Goal: Find contact information: Find contact information

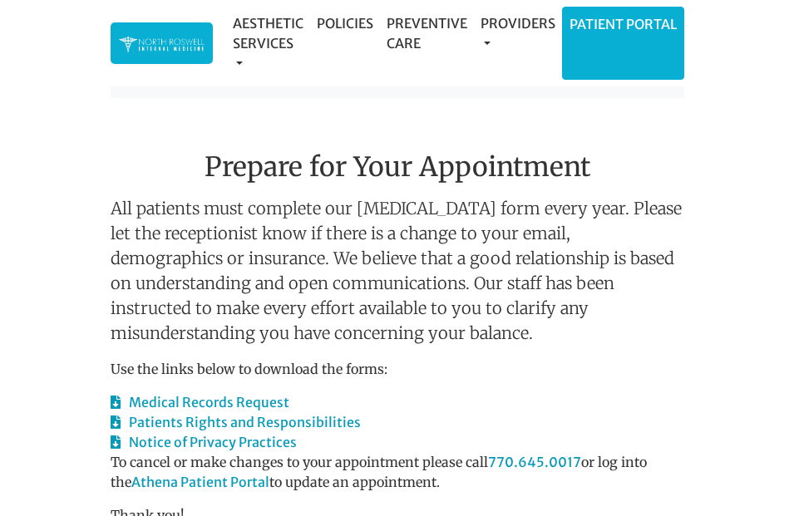
scroll to position [1892, 0]
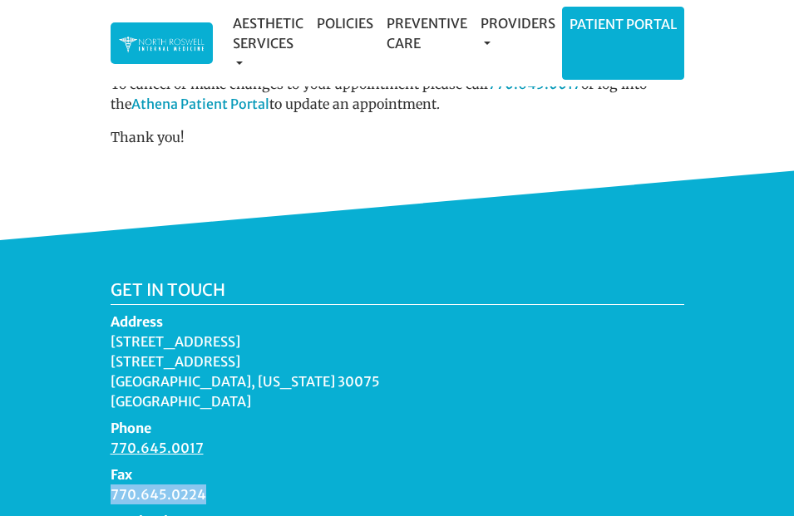
drag, startPoint x: 207, startPoint y: 411, endPoint x: 111, endPoint y: 406, distance: 96.6
click at [111, 485] on dd "770.645.0224" at bounding box center [398, 495] width 574 height 20
copy dd "770.645.0224"
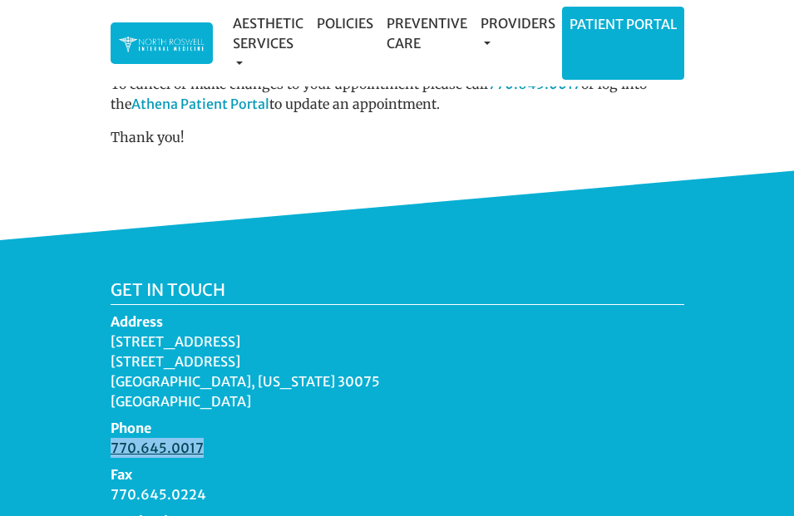
copy link "770.645.0017"
drag, startPoint x: 261, startPoint y: 274, endPoint x: 131, endPoint y: 275, distance: 129.7
click at [106, 280] on div "Get in touch Address [STREET_ADDRESS][US_STATE] Phone 770.645.0017 Fax 770.645.…" at bounding box center [397, 422] width 599 height 284
copy dd "[STREET_ADDRESS]"
drag, startPoint x: 252, startPoint y: 262, endPoint x: 131, endPoint y: 258, distance: 120.6
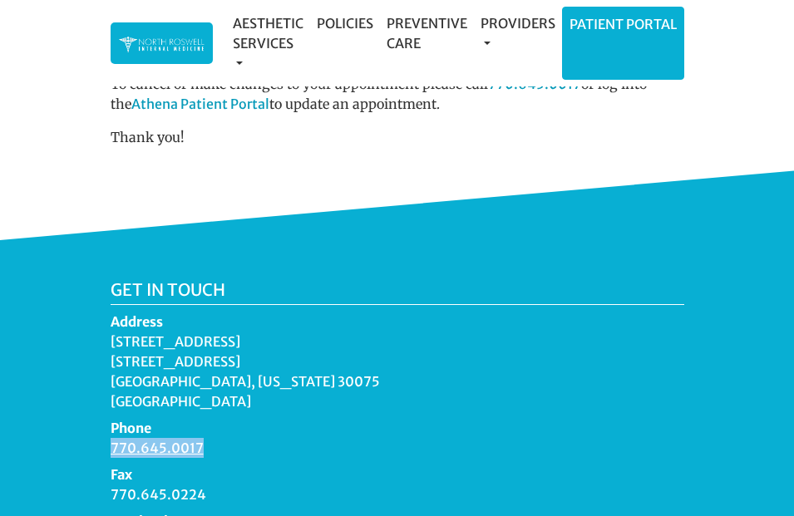
click at [112, 332] on dd "[STREET_ADDRESS][US_STATE]" at bounding box center [398, 372] width 574 height 80
copy dd "[STREET_ADDRESS]"
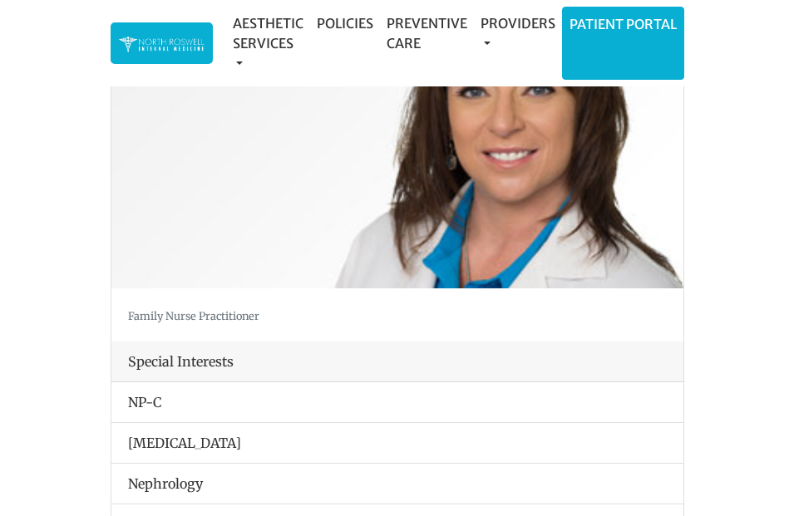
scroll to position [244, 0]
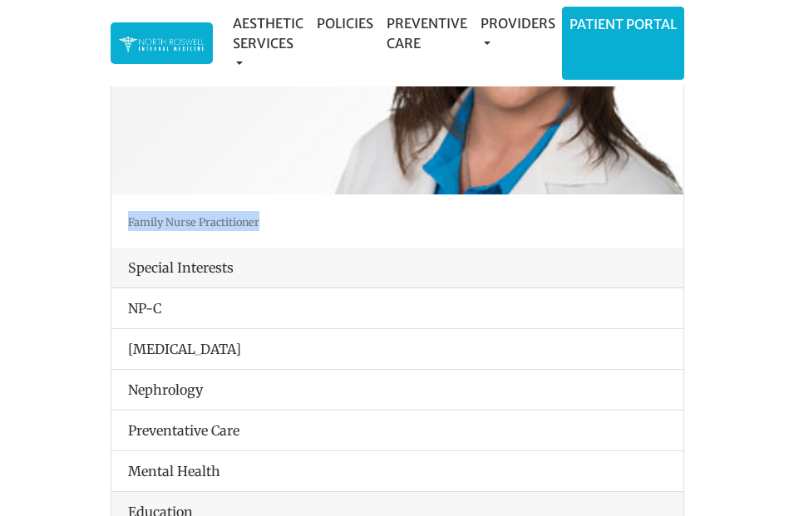
drag, startPoint x: 275, startPoint y: 222, endPoint x: 151, endPoint y: 221, distance: 123.9
click at [125, 223] on div "Family Nurse Practitioner" at bounding box center [397, 221] width 572 height 53
copy small "Family Nurse Practitioner"
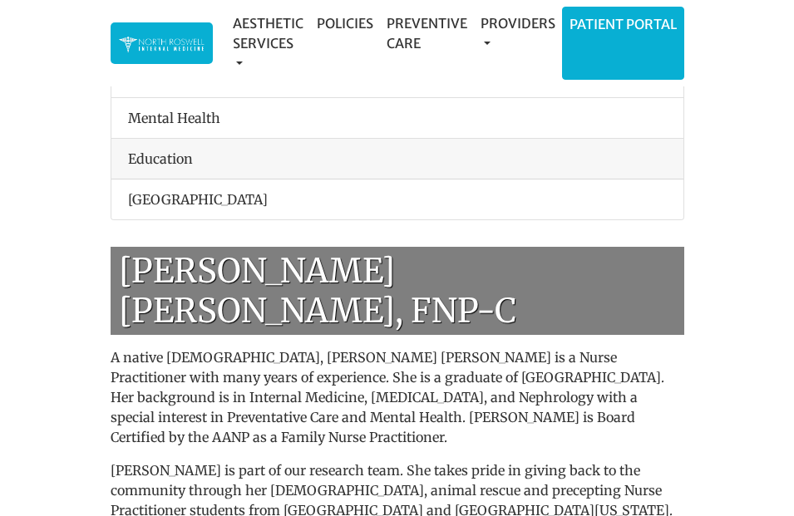
scroll to position [701, 0]
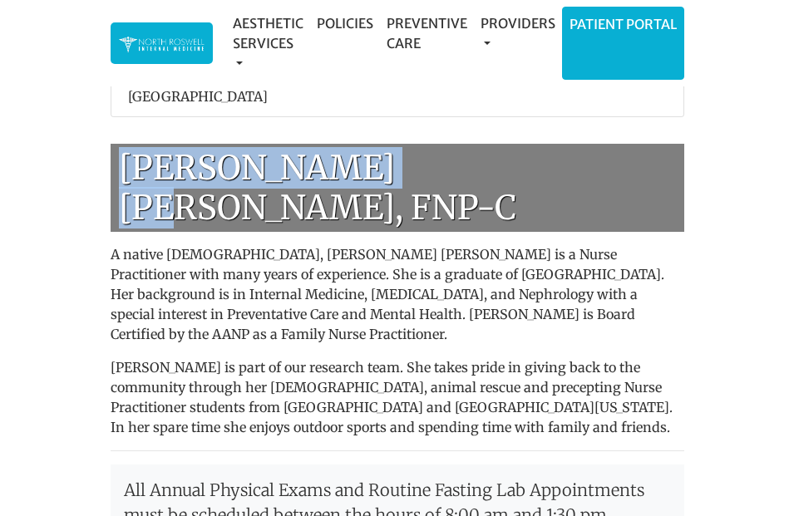
drag, startPoint x: 411, startPoint y: 171, endPoint x: 134, endPoint y: 169, distance: 276.9
click at [129, 169] on h1 "[PERSON_NAME] [PERSON_NAME], FNP-C" at bounding box center [398, 188] width 574 height 88
copy h1 "[PERSON_NAME] [PERSON_NAME]"
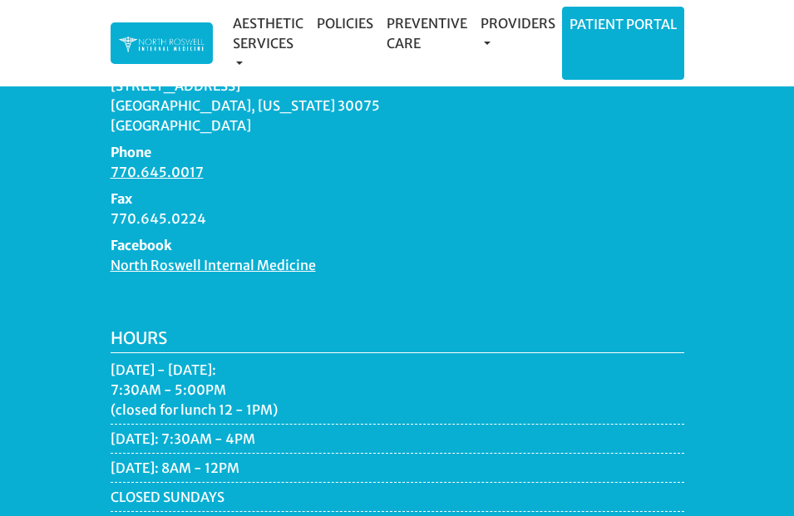
scroll to position [1978, 0]
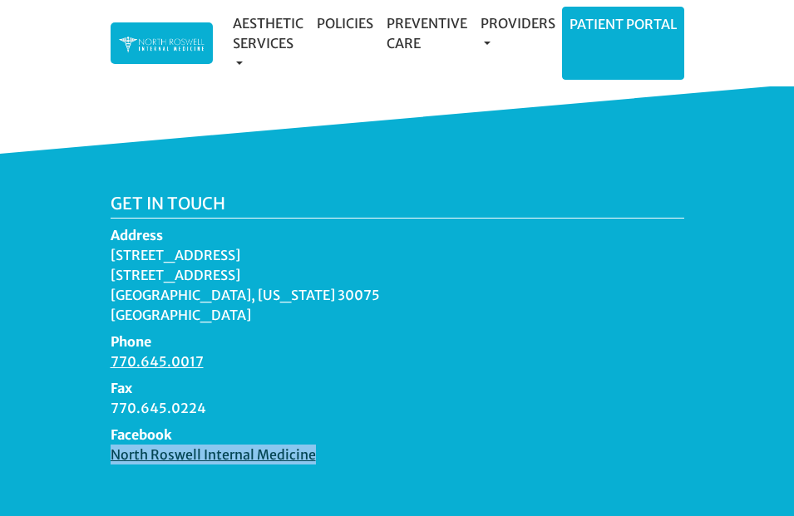
copy link "North Roswell Internal Medicine"
